Goal: Task Accomplishment & Management: Use online tool/utility

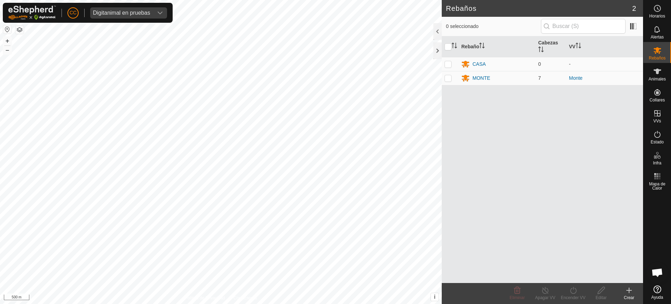
click at [127, 6] on div "CC Digitanimal en pruebas" at bounding box center [88, 13] width 170 height 20
click at [130, 13] on div "Digitanimal en pruebas" at bounding box center [121, 13] width 57 height 6
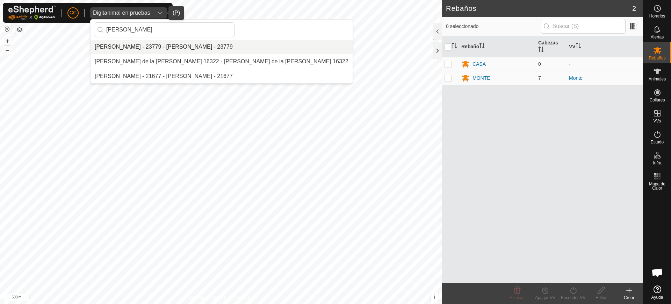
type input "juan ca"
click at [165, 48] on li "[PERSON_NAME] - 23779 - [PERSON_NAME] - 23779" at bounding box center [221, 47] width 262 height 14
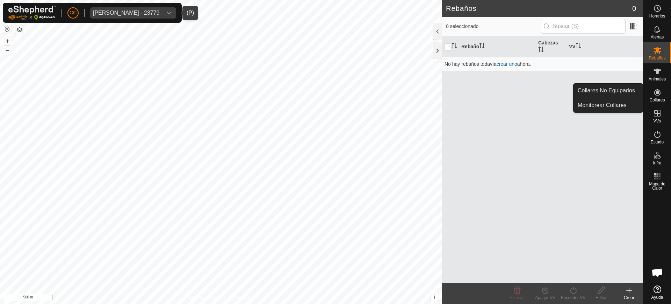
click at [660, 92] on icon at bounding box center [657, 92] width 8 height 8
click at [628, 90] on link "Collares No Equipados" at bounding box center [607, 90] width 69 height 14
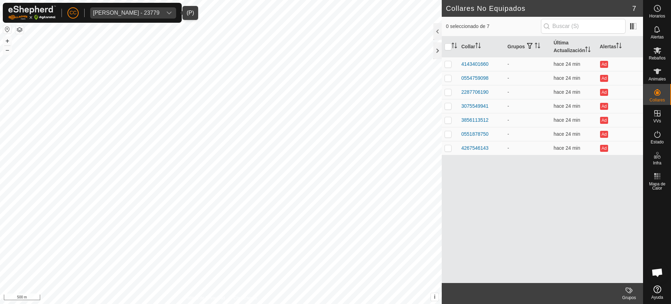
click at [126, 15] on span "Juan Carlos Casado - 23779" at bounding box center [126, 12] width 72 height 11
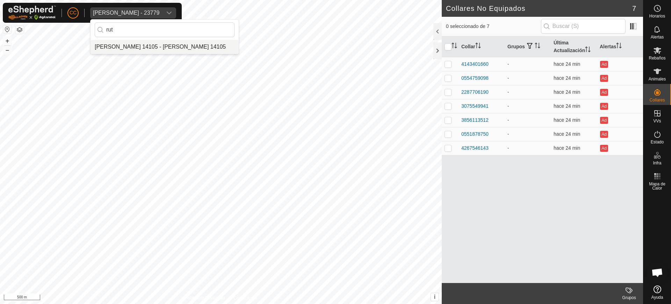
type input "rut"
click at [127, 46] on li "[PERSON_NAME] 14105 - [PERSON_NAME] 14105" at bounding box center [164, 47] width 148 height 14
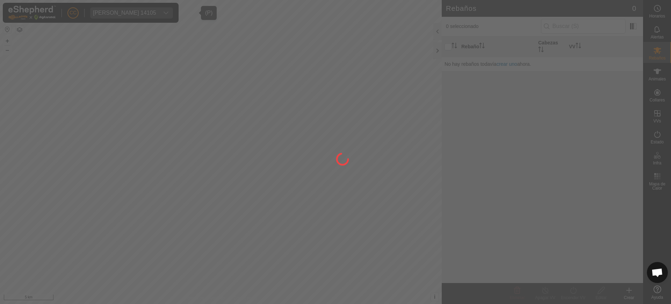
click at [664, 71] on div at bounding box center [335, 152] width 671 height 304
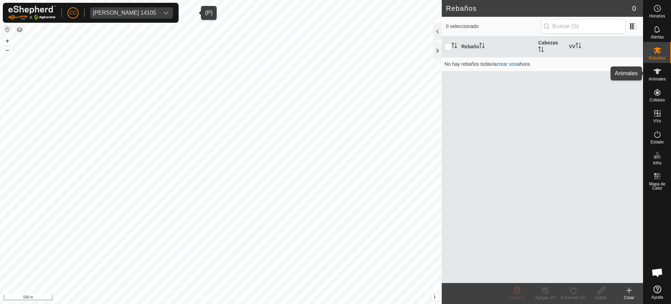
click at [659, 75] on icon at bounding box center [657, 71] width 8 height 8
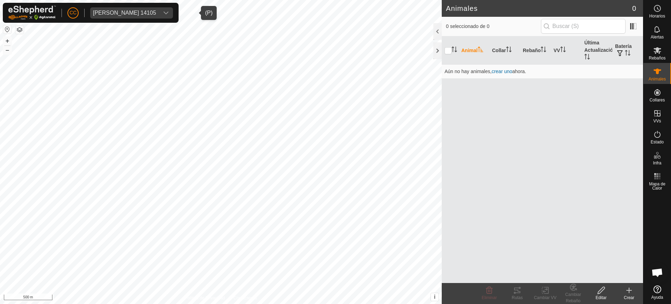
click at [649, 75] on div "Animales" at bounding box center [657, 73] width 28 height 21
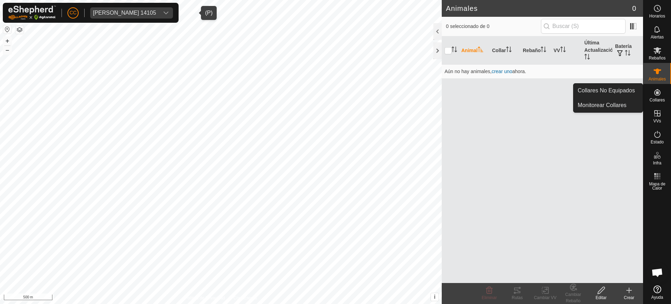
drag, startPoint x: 653, startPoint y: 83, endPoint x: 656, endPoint y: 91, distance: 8.3
click at [656, 91] on icon at bounding box center [657, 92] width 8 height 8
click at [620, 88] on link "Collares No Equipados" at bounding box center [607, 90] width 69 height 14
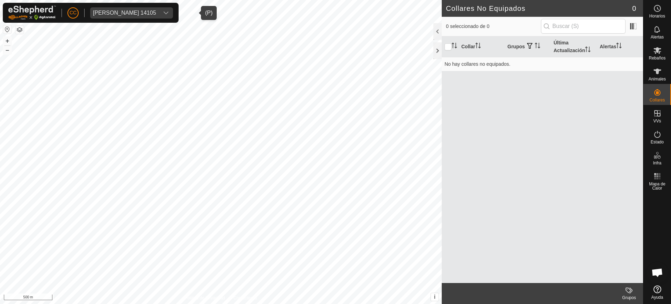
click at [135, 8] on span "[PERSON_NAME] 14105" at bounding box center [124, 12] width 69 height 11
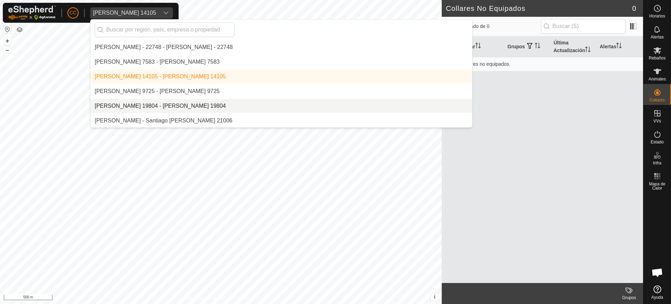
scroll to position [4651, 0]
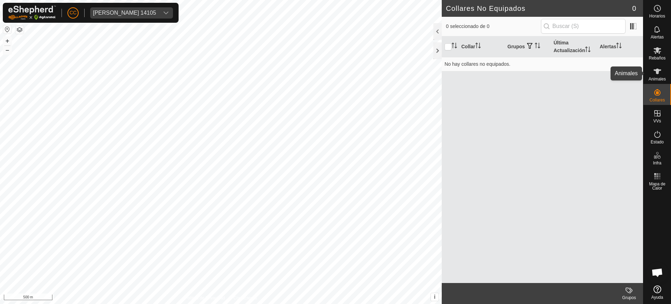
click at [652, 70] on es-animals-svg-icon at bounding box center [657, 71] width 13 height 11
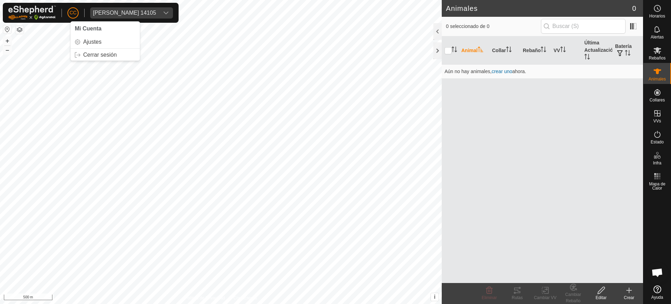
click at [77, 15] on span "CC" at bounding box center [73, 12] width 7 height 7
click at [112, 49] on link "Cerrar sesión" at bounding box center [105, 54] width 69 height 11
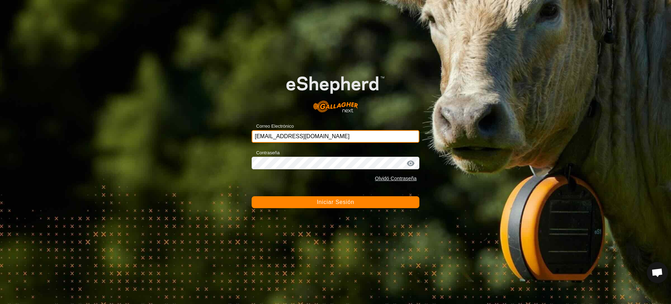
click at [339, 132] on input "[EMAIL_ADDRESS][DOMAIN_NAME]" at bounding box center [336, 136] width 168 height 13
drag, startPoint x: 334, startPoint y: 138, endPoint x: 221, endPoint y: 132, distance: 112.6
click at [221, 132] on div "Correo Electrónico [EMAIL_ADDRESS] Contraseña Olvidó Contraseña Iniciar Sesión" at bounding box center [335, 152] width 671 height 304
type input "r"
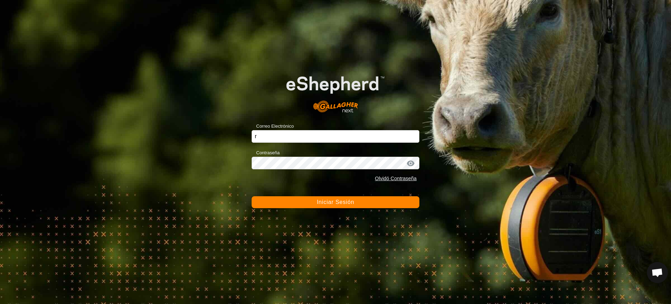
click at [355, 129] on div "Correo Electrónico r" at bounding box center [336, 132] width 168 height 21
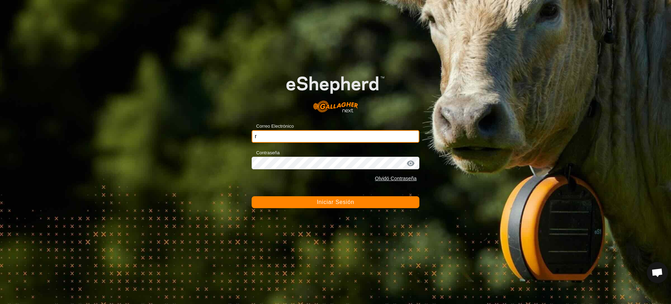
click at [351, 136] on input "r" at bounding box center [336, 136] width 168 height 13
drag, startPoint x: 354, startPoint y: 139, endPoint x: 316, endPoint y: 146, distance: 38.3
click at [316, 146] on form "Correo Electrónico ju Contraseña Olvidó Contraseña Iniciar Sesión" at bounding box center [336, 135] width 168 height 146
type input "j"
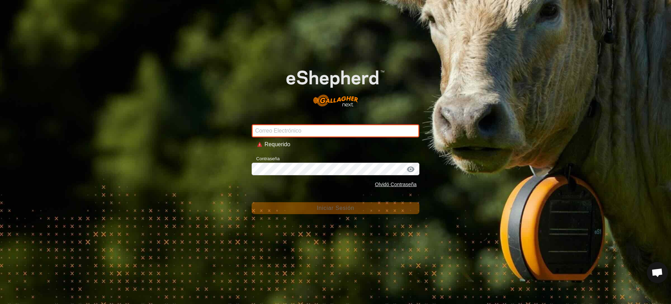
type input "[EMAIL_ADDRESS][DOMAIN_NAME]"
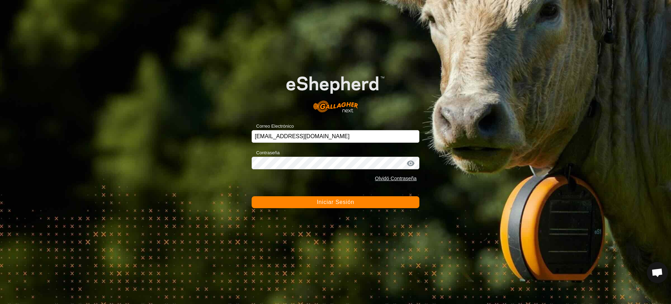
click at [323, 206] on button "Iniciar Sesión" at bounding box center [336, 202] width 168 height 12
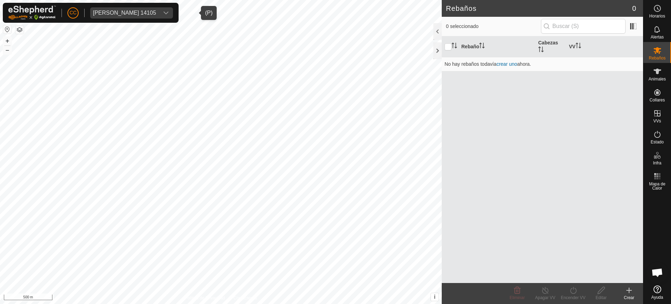
click at [156, 10] on div "[PERSON_NAME] 14105" at bounding box center [124, 13] width 63 height 6
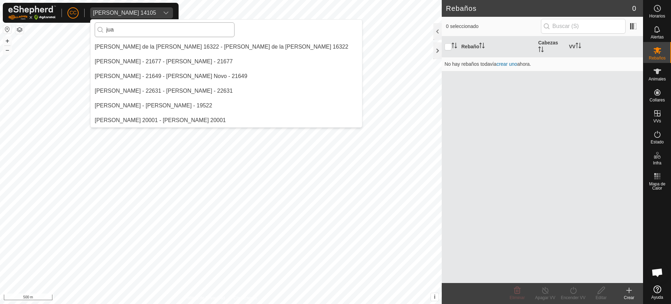
scroll to position [44, 0]
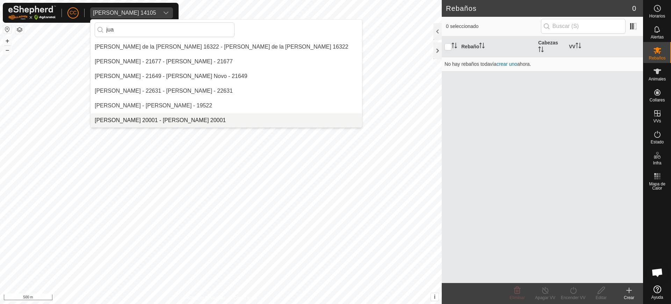
type input "jua"
click at [185, 118] on li "[PERSON_NAME] 20001 - [PERSON_NAME] 20001" at bounding box center [225, 120] width 271 height 14
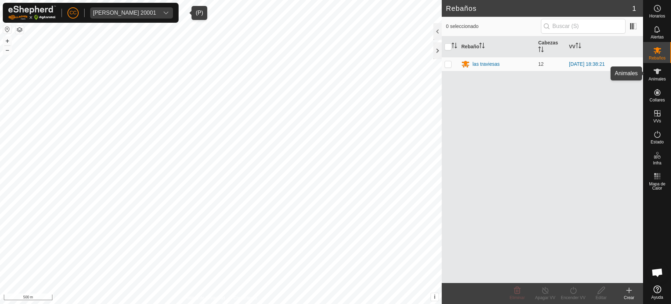
click at [655, 73] on icon at bounding box center [657, 71] width 8 height 8
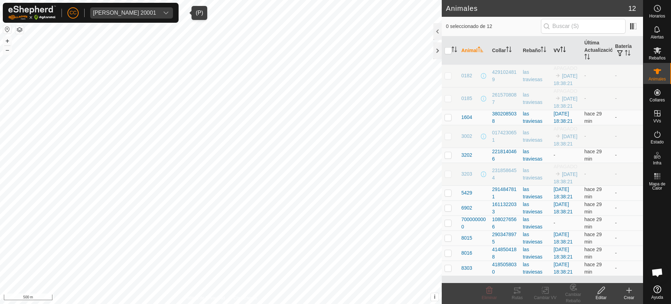
click at [558, 46] on th "VV" at bounding box center [566, 50] width 31 height 28
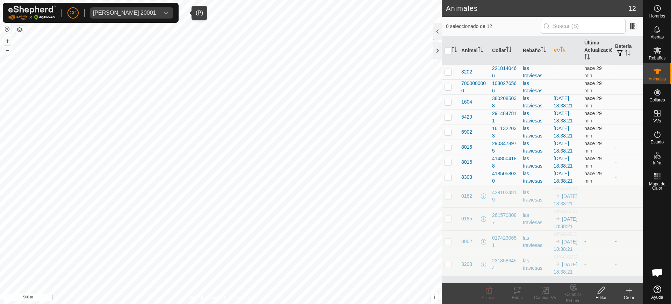
click at [558, 46] on th "VV" at bounding box center [566, 50] width 31 height 28
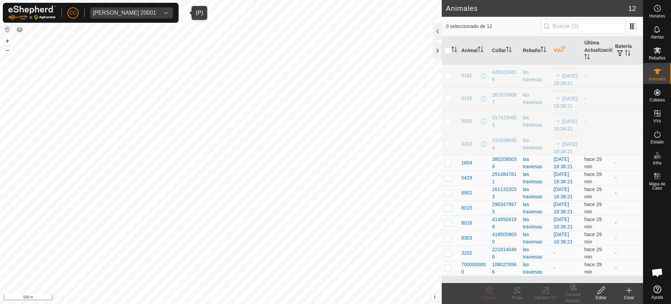
scroll to position [66, 0]
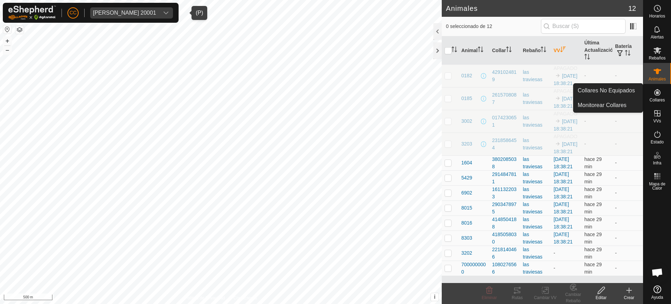
click at [661, 93] on icon at bounding box center [657, 92] width 8 height 8
click at [620, 89] on link "Collares No Equipados" at bounding box center [607, 90] width 69 height 14
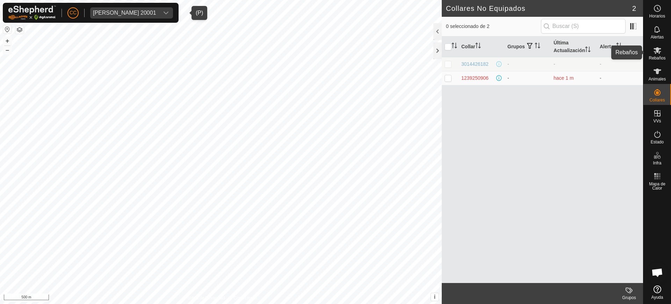
click at [659, 52] on icon at bounding box center [657, 50] width 8 height 7
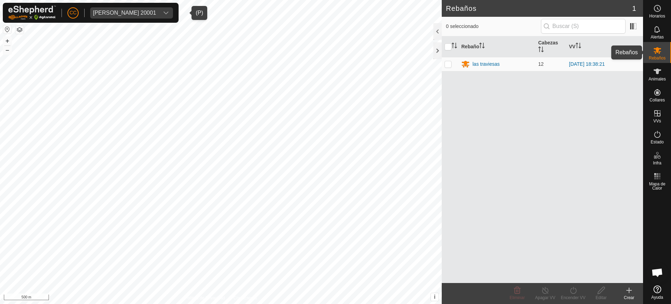
click at [664, 53] on div "Rebaños" at bounding box center [657, 52] width 28 height 21
click at [132, 12] on div "[PERSON_NAME] 20001" at bounding box center [124, 13] width 63 height 6
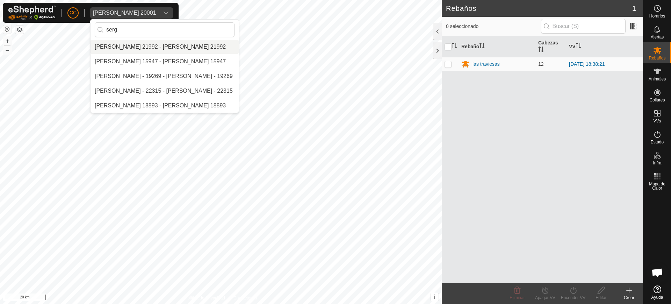
type input "serg"
click at [155, 49] on li "[PERSON_NAME] 21992 - [PERSON_NAME] 21992" at bounding box center [164, 47] width 148 height 14
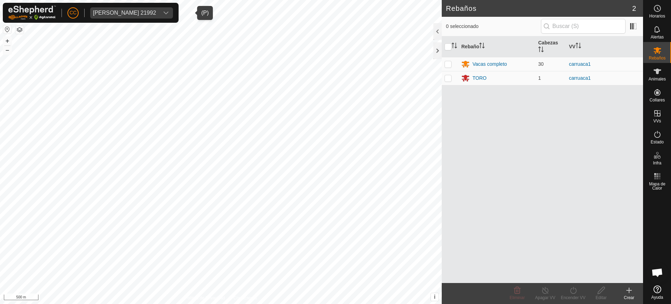
click at [136, 13] on div "[PERSON_NAME] 21992" at bounding box center [124, 13] width 63 height 6
type input "[PERSON_NAME]"
click at [134, 44] on li "[PERSON_NAME] 18893 - [PERSON_NAME] 18893" at bounding box center [164, 47] width 148 height 14
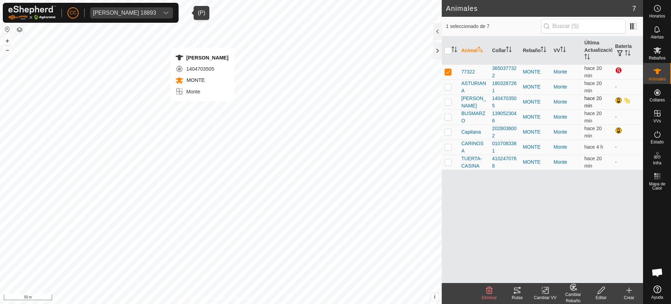
checkbox input "false"
checkbox input "true"
click at [448, 71] on p-checkbox at bounding box center [447, 72] width 7 height 6
checkbox input "true"
click at [520, 296] on div "Rutas" at bounding box center [517, 297] width 28 height 6
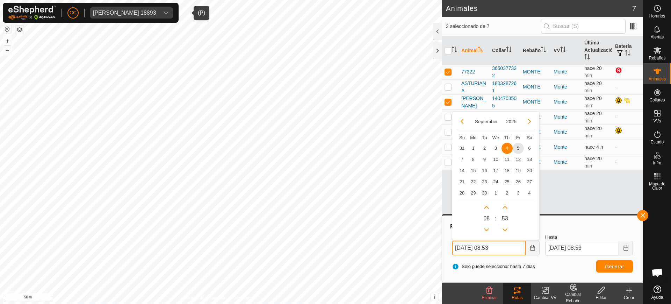
click at [495, 247] on input "[DATE] 08:53" at bounding box center [489, 247] width 74 height 15
click at [461, 119] on button "Previous Month" at bounding box center [461, 121] width 11 height 11
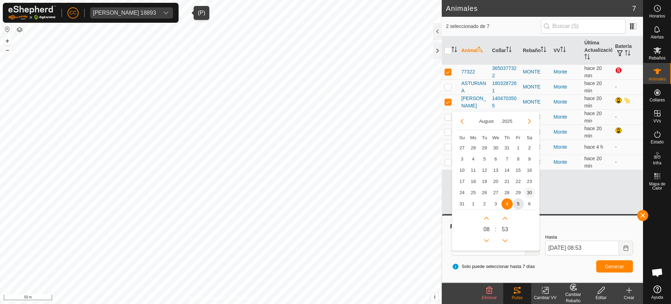
click at [528, 192] on span "30" at bounding box center [529, 192] width 11 height 11
type input "[DATE] 08:53"
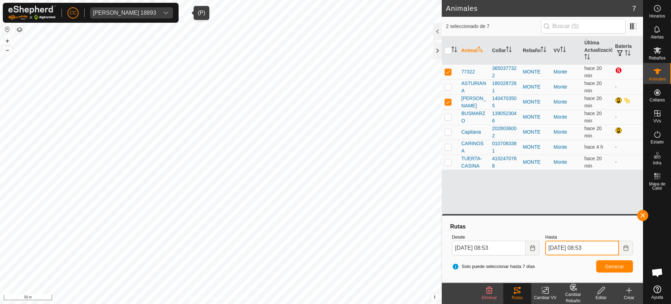
click at [571, 249] on input "[DATE] 08:53" at bounding box center [582, 247] width 74 height 15
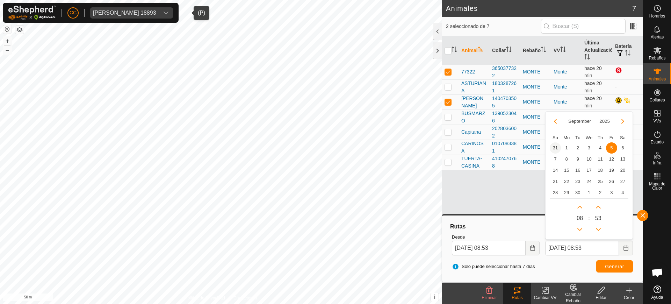
click at [557, 146] on span "31" at bounding box center [555, 147] width 11 height 11
type input "[DATE] 08:53"
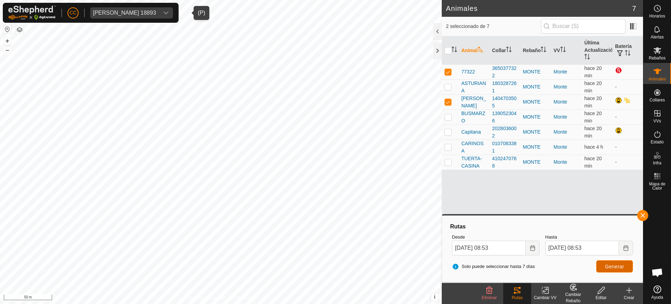
click at [610, 267] on span "Generar" at bounding box center [614, 266] width 19 height 6
click at [623, 245] on icon "Choose Date" at bounding box center [626, 248] width 6 height 6
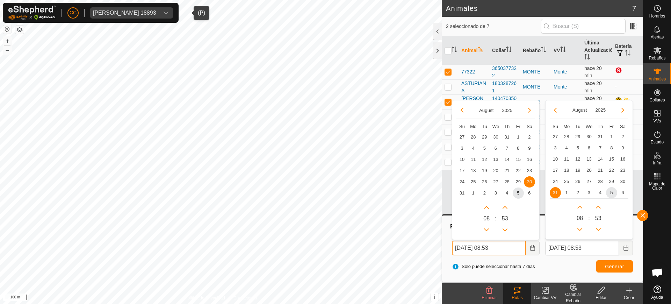
click at [504, 243] on input "[DATE] 08:53" at bounding box center [489, 247] width 74 height 15
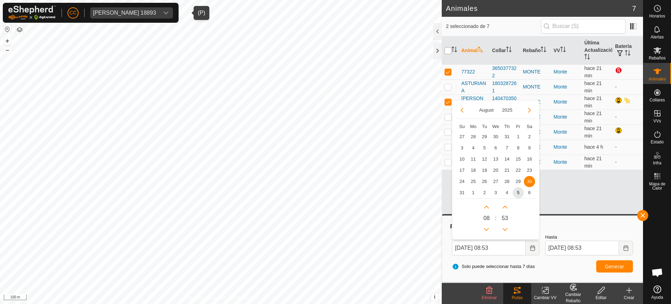
click at [449, 53] on input "checkbox" at bounding box center [447, 50] width 7 height 7
checkbox input "true"
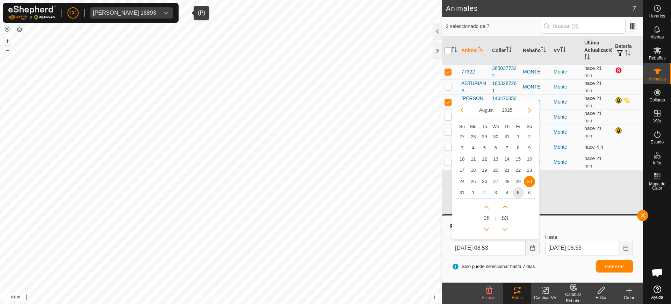
checkbox input "true"
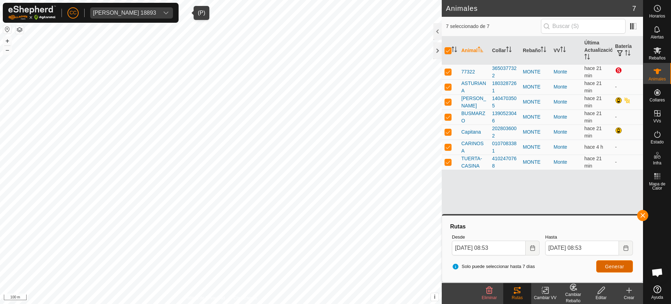
click at [611, 267] on span "Generar" at bounding box center [614, 266] width 19 height 6
click at [530, 247] on icon "Choose Date" at bounding box center [532, 248] width 5 height 6
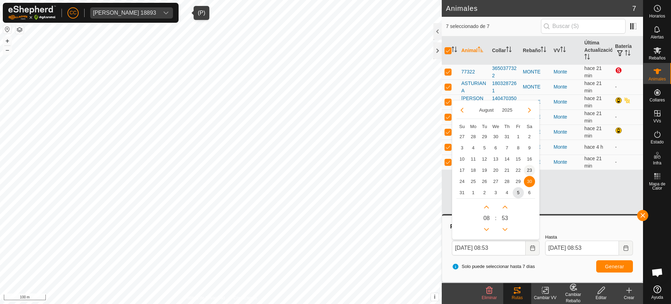
click at [528, 170] on span "23" at bounding box center [529, 170] width 11 height 11
type input "[DATE] 08:53"
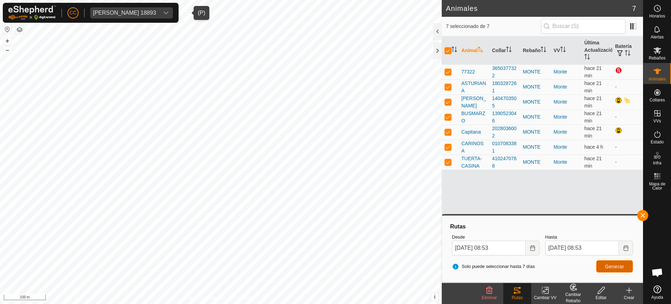
click at [610, 266] on span "Generar" at bounding box center [614, 266] width 19 height 6
click at [533, 250] on button "Choose Date" at bounding box center [532, 247] width 14 height 15
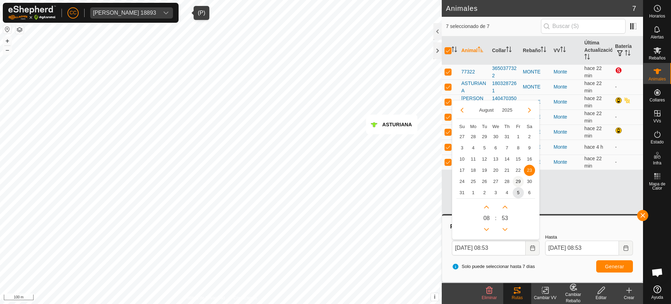
click at [522, 181] on span "29" at bounding box center [518, 181] width 11 height 11
type input "[DATE] 08:53"
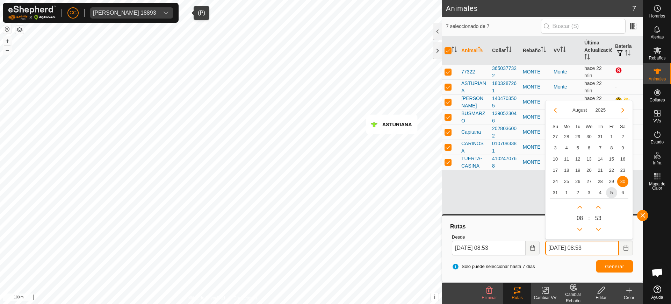
click at [581, 249] on input "[DATE] 08:53" at bounding box center [582, 247] width 74 height 15
click at [574, 192] on span "2" at bounding box center [577, 192] width 11 height 11
type input "[DATE] 08:53"
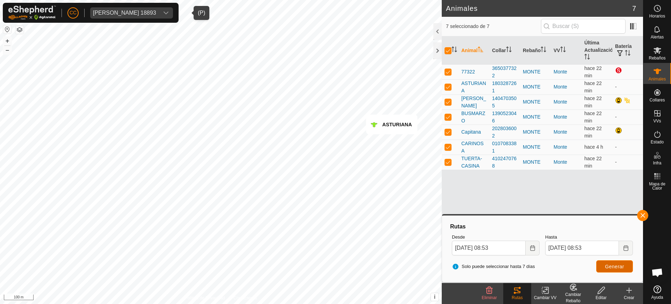
click at [605, 265] on span "Generar" at bounding box center [614, 266] width 19 height 6
click at [531, 249] on icon "Choose Date" at bounding box center [533, 248] width 6 height 6
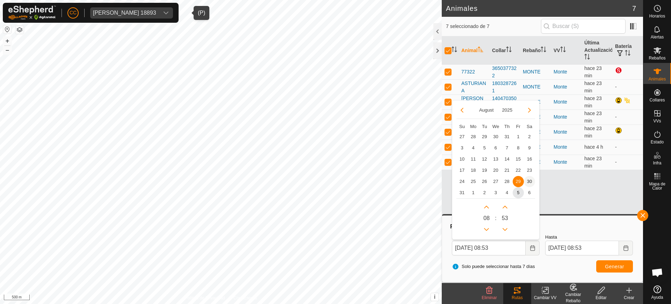
click at [528, 181] on span "30" at bounding box center [529, 181] width 11 height 11
type input "[DATE] 08:53"
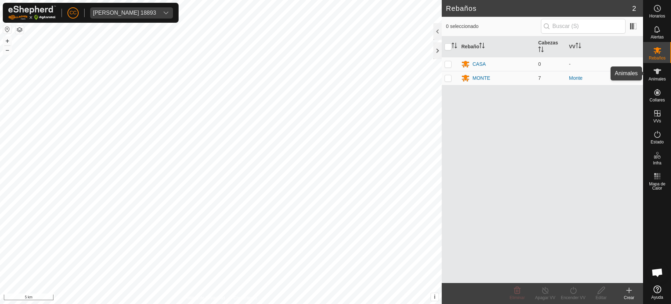
click at [657, 73] on icon at bounding box center [657, 71] width 8 height 6
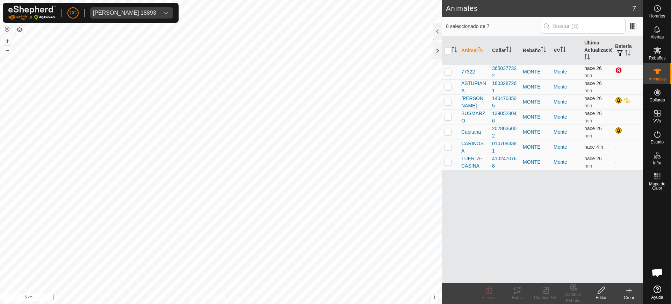
click at [445, 73] on p-checkbox at bounding box center [447, 72] width 7 height 6
checkbox input "true"
click at [467, 188] on div "Animales 7 1 seleccionado de 7 Animal Collar Rebaño VV Última Actualización Bat…" at bounding box center [321, 152] width 643 height 304
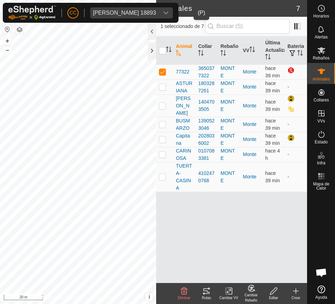
click at [126, 14] on div "[PERSON_NAME] 18893" at bounding box center [124, 13] width 63 height 6
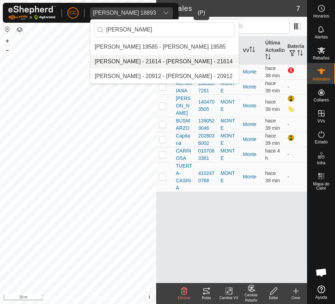
type input "diego"
click at [111, 60] on li "[PERSON_NAME] - 21614 - [PERSON_NAME] - 21614" at bounding box center [164, 62] width 148 height 14
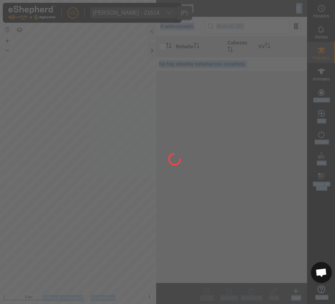
click at [312, 87] on div "CC Diego Hoyos Ruiz - 21614 Horarios Alertas Rebaños Animales Collares VVs Esta…" at bounding box center [167, 152] width 335 height 304
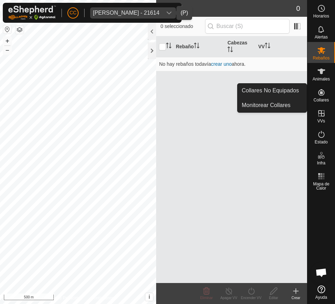
click at [321, 93] on icon at bounding box center [321, 92] width 6 height 6
click at [294, 88] on link "Collares No Equipados" at bounding box center [272, 90] width 69 height 14
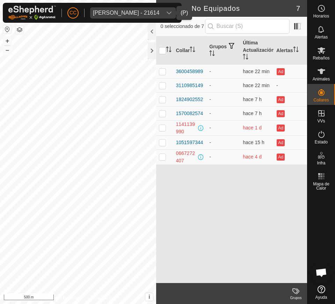
click at [139, 12] on div "Diego Hoyos Ruiz - 21614" at bounding box center [126, 13] width 66 height 6
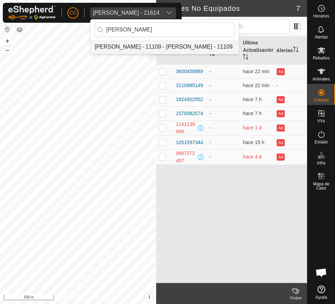
type input "maria yola"
click at [172, 45] on li "[PERSON_NAME] - 11109 - [PERSON_NAME] - 11109" at bounding box center [164, 47] width 148 height 14
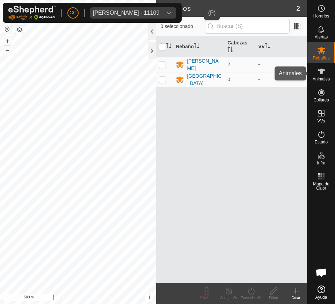
click at [325, 77] on span "Animales" at bounding box center [321, 79] width 17 height 4
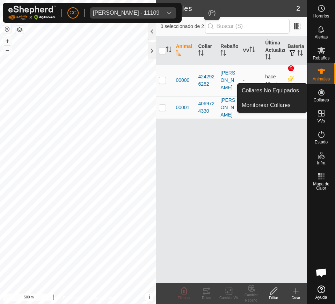
click at [320, 98] on span "Collares" at bounding box center [320, 100] width 15 height 4
click at [288, 88] on link "Collares No Equipados" at bounding box center [272, 90] width 69 height 14
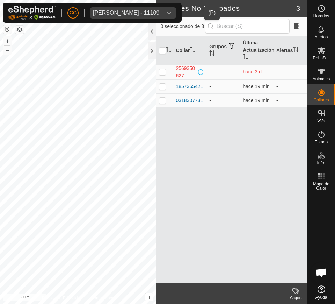
click at [129, 11] on div "Maria Yolanda Roiz Uzquiano - 11109" at bounding box center [126, 13] width 66 height 6
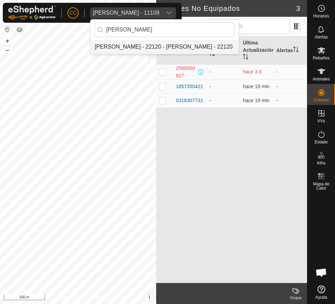
type input "jordi"
click at [147, 46] on li "[PERSON_NAME] - 22120 - [PERSON_NAME] - 22120" at bounding box center [164, 47] width 148 height 14
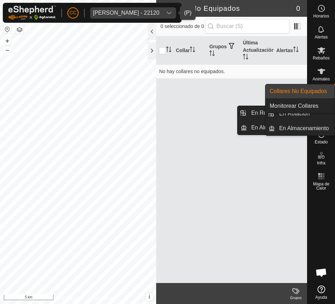
click at [321, 94] on div "CC Jordi Carbonell Vila - 22120 Horarios Alertas Rebaños Animales Collares VVs …" at bounding box center [167, 152] width 335 height 304
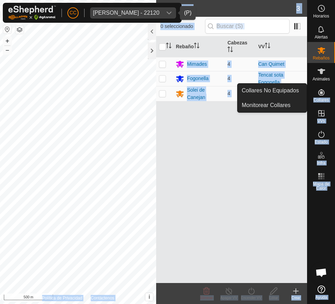
click at [323, 98] on span "Collares" at bounding box center [320, 100] width 15 height 4
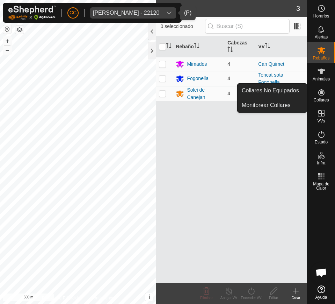
click at [287, 87] on link "Collares No Equipados" at bounding box center [272, 90] width 69 height 14
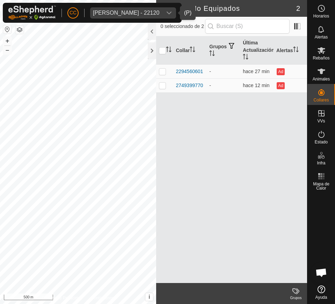
click at [114, 8] on span "Jordi Carbonell Vila - 22120" at bounding box center [126, 12] width 72 height 11
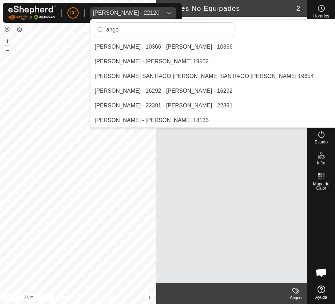
scroll to position [59, 0]
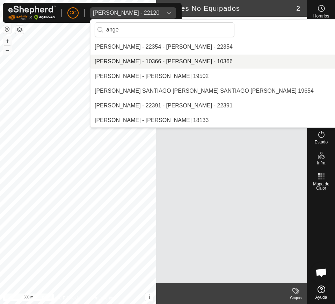
type input "ange"
click at [144, 64] on li "[PERSON_NAME] - 10366 - [PERSON_NAME] - 10366" at bounding box center [226, 62] width 272 height 14
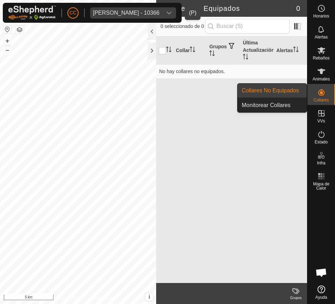
click at [317, 98] on span "Collares" at bounding box center [320, 100] width 15 height 4
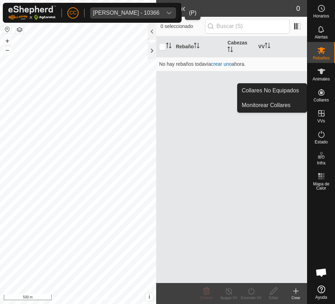
click at [324, 96] on icon at bounding box center [321, 92] width 8 height 8
click at [296, 87] on link "Collares No Equipados" at bounding box center [272, 90] width 69 height 14
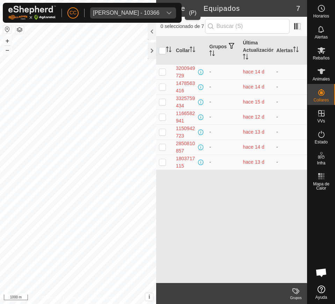
click at [118, 11] on div "Angel Izquierdo Vega - 10366" at bounding box center [126, 13] width 66 height 6
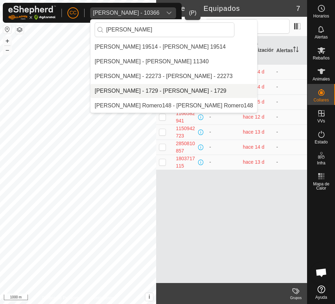
type input "jorge"
click at [158, 92] on li "[PERSON_NAME] - 1729 - [PERSON_NAME] - 1729" at bounding box center [173, 91] width 167 height 14
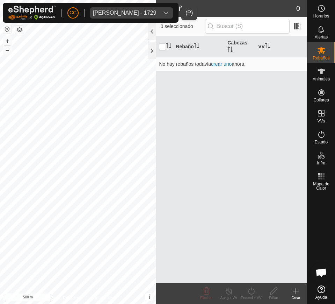
click at [149, 10] on div "Jorge Izquierdo Vega - 1729" at bounding box center [124, 13] width 63 height 6
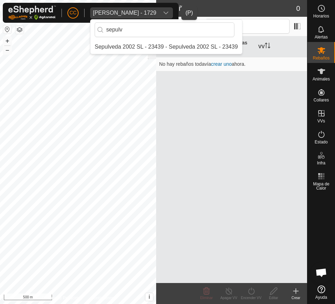
type input "sepulv"
click at [149, 42] on li "Sepulveda 2002 SL - 23439 - Sepulveda 2002 SL - 23439" at bounding box center [166, 47] width 152 height 14
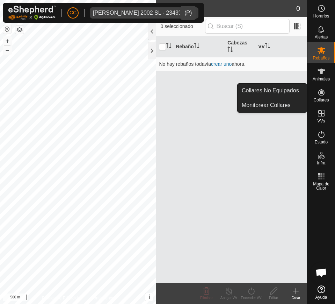
click at [323, 93] on icon at bounding box center [321, 92] width 8 height 8
click at [297, 91] on link "Collares No Equipados" at bounding box center [272, 90] width 69 height 14
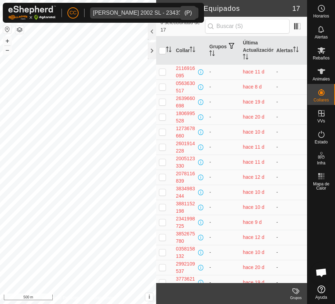
click at [150, 12] on div "Sepulveda 2002 SL - 23439" at bounding box center [137, 13] width 89 height 6
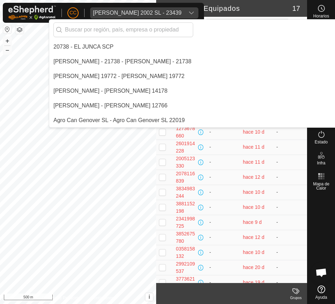
scroll to position [4695, 0]
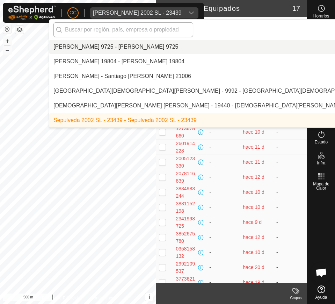
click at [126, 28] on input "text" at bounding box center [123, 29] width 140 height 15
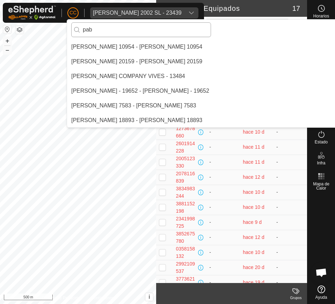
scroll to position [0, 0]
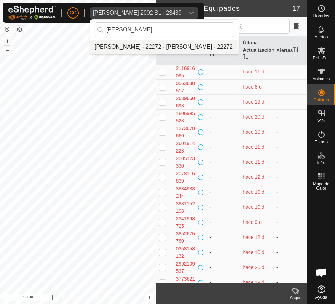
type input "pablo colo"
click at [129, 45] on li "[PERSON_NAME] - 22272 - [PERSON_NAME] - 22272" at bounding box center [164, 47] width 148 height 14
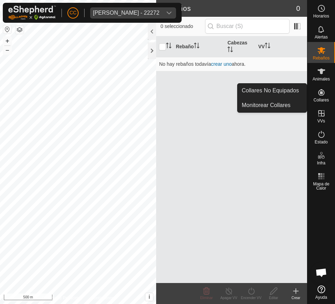
click at [319, 96] on es-neckbands-svg-icon at bounding box center [321, 92] width 13 height 11
click at [297, 88] on link "Collares No Equipados" at bounding box center [272, 90] width 69 height 14
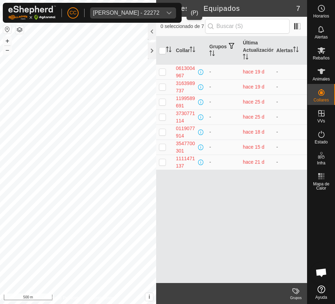
click at [160, 9] on span "Pablo Colomer Garcia - 22272" at bounding box center [126, 12] width 72 height 11
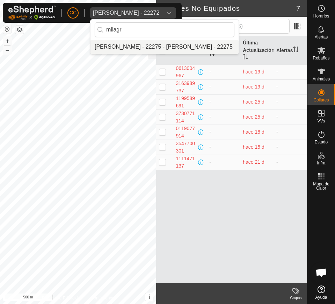
type input "milagr"
click at [145, 49] on li "[PERSON_NAME] - 22275 - [PERSON_NAME] - 22275" at bounding box center [164, 47] width 148 height 14
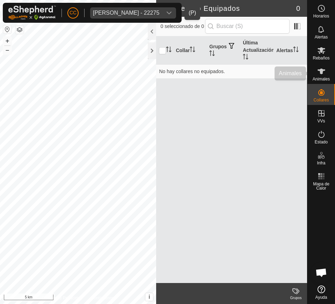
click at [312, 82] on div "CC Milagros Garcia Tena - 22275 Horarios Alertas Rebaños Animales Collares VVs …" at bounding box center [167, 152] width 335 height 304
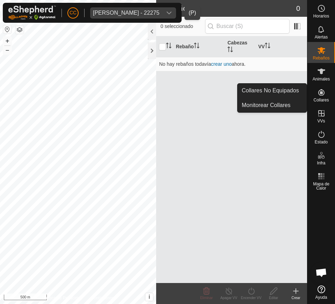
click at [320, 94] on icon at bounding box center [321, 92] width 8 height 8
click at [283, 91] on link "Collares No Equipados" at bounding box center [272, 90] width 69 height 14
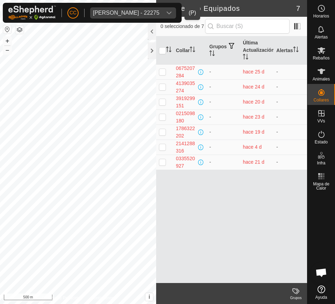
click at [126, 11] on div "Milagros Garcia Tena - 22275" at bounding box center [126, 13] width 66 height 6
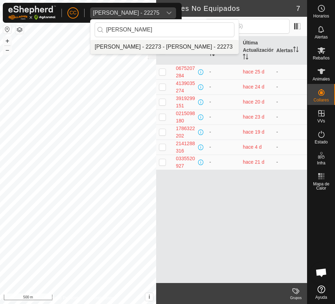
type input "jorge col"
click at [140, 49] on li "[PERSON_NAME] - 22273 - [PERSON_NAME] - 22273" at bounding box center [164, 47] width 148 height 14
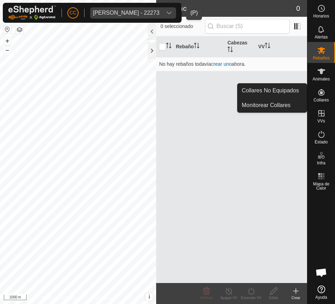
click at [319, 86] on div "Collares" at bounding box center [321, 94] width 28 height 21
click at [321, 94] on icon at bounding box center [321, 92] width 6 height 6
click at [290, 88] on link "Collares No Equipados" at bounding box center [272, 90] width 69 height 14
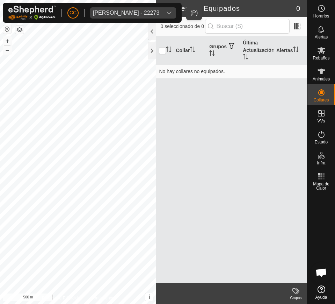
click at [114, 9] on span "Jorge Colomer Garcia - 22273" at bounding box center [126, 12] width 72 height 11
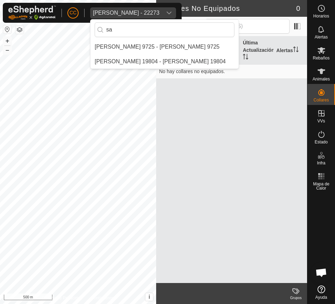
type input "s"
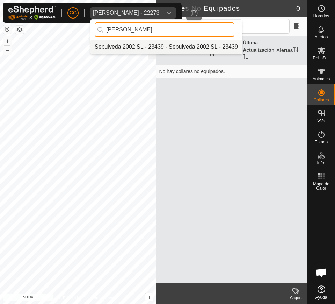
type input "sepulve"
click at [178, 49] on li "Sepulveda 2002 SL - 23439 - Sepulveda 2002 SL - 23439" at bounding box center [166, 47] width 152 height 14
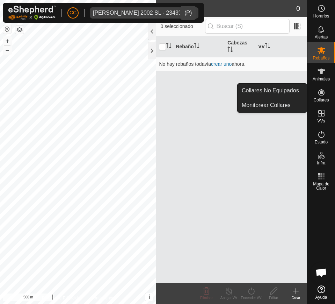
click at [320, 89] on icon at bounding box center [321, 92] width 8 height 8
click at [297, 88] on link "Collares No Equipados" at bounding box center [272, 90] width 69 height 14
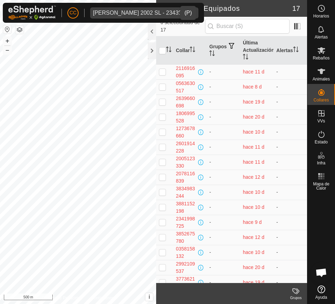
click at [135, 12] on div "Sepulveda 2002 SL - 23439" at bounding box center [137, 13] width 89 height 6
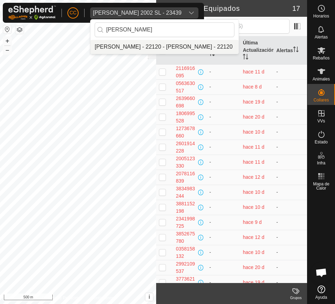
type input "jordi"
click at [151, 47] on li "[PERSON_NAME] - 22120 - [PERSON_NAME] - 22120" at bounding box center [164, 47] width 148 height 14
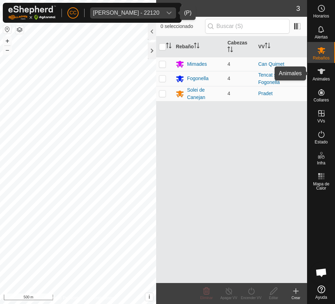
click at [327, 79] on span "Animales" at bounding box center [321, 79] width 17 height 4
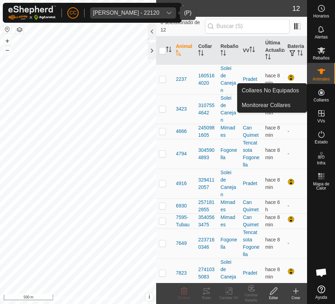
click at [320, 90] on icon at bounding box center [321, 92] width 8 height 8
